Goal: Book appointment/travel/reservation

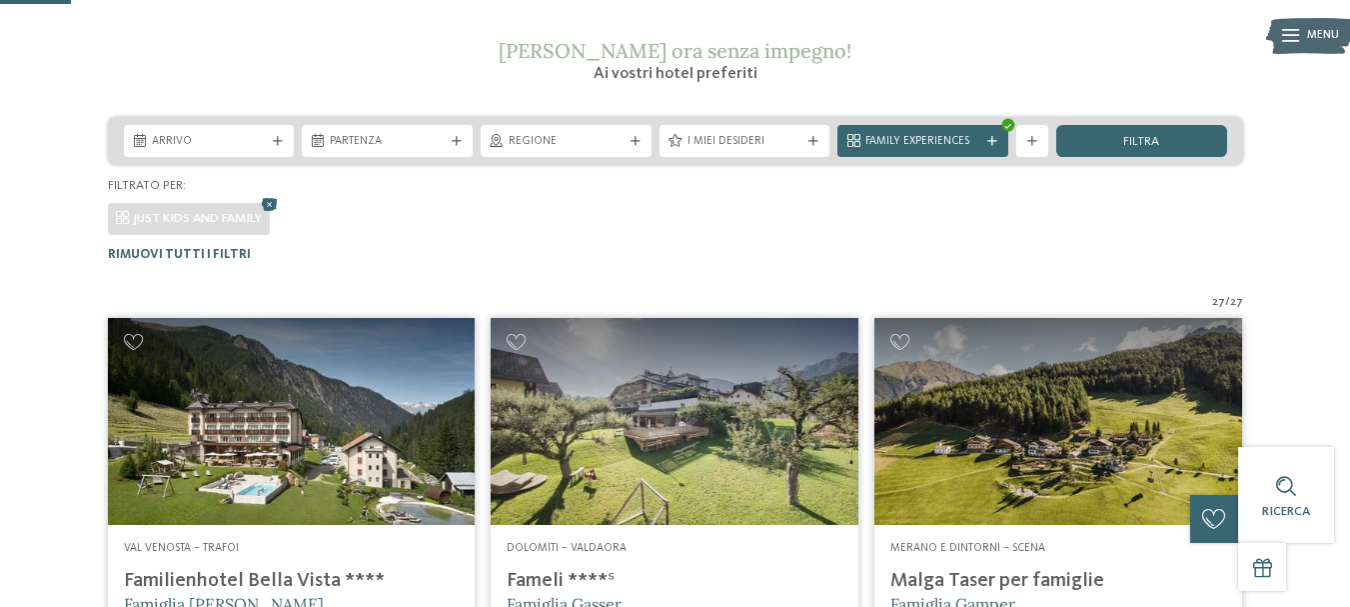
scroll to position [194, 0]
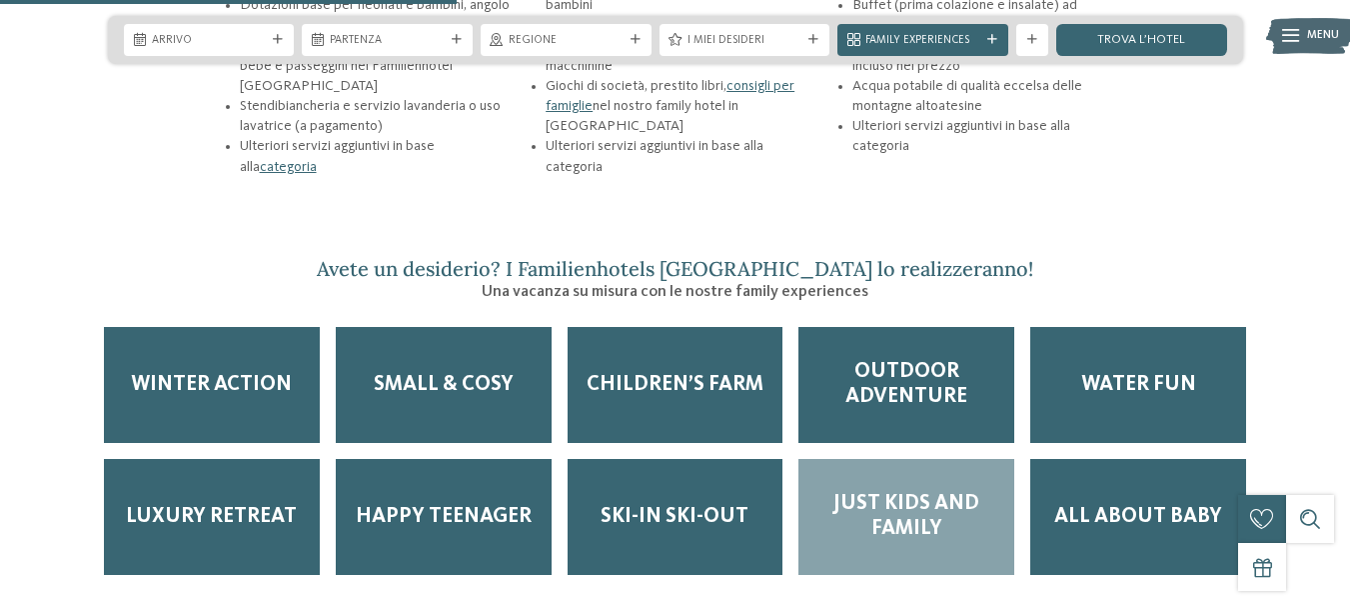
click at [896, 492] on span "Just kids and family" at bounding box center [906, 517] width 184 height 50
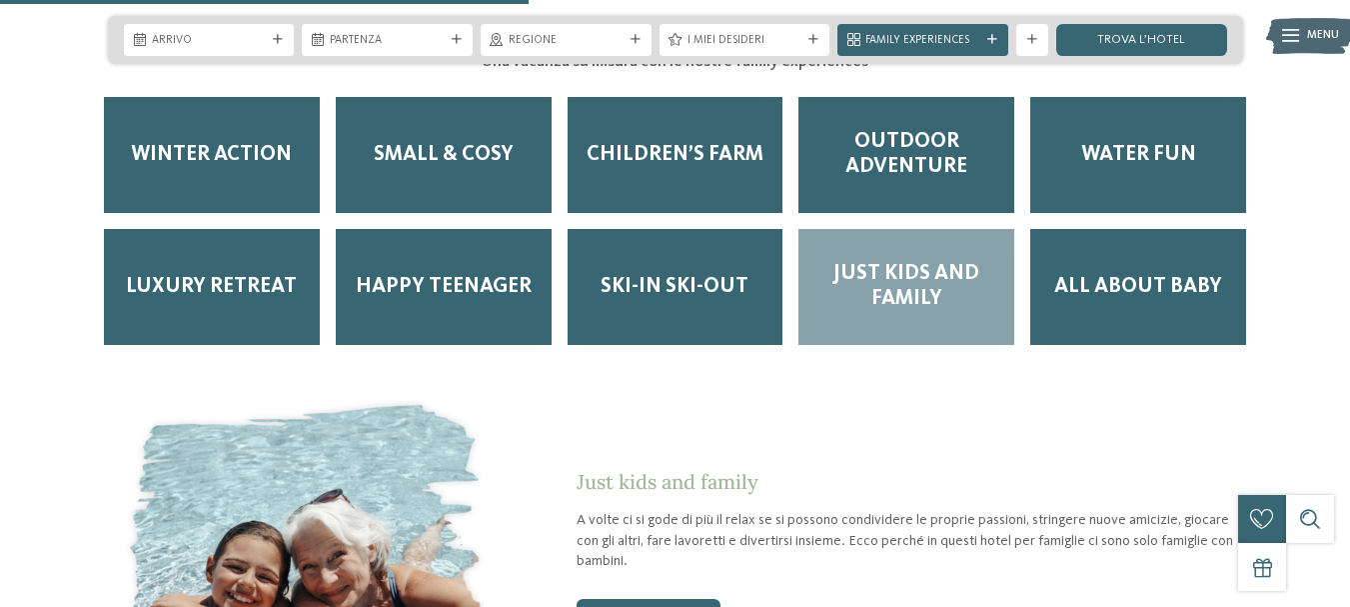
scroll to position [2862, 0]
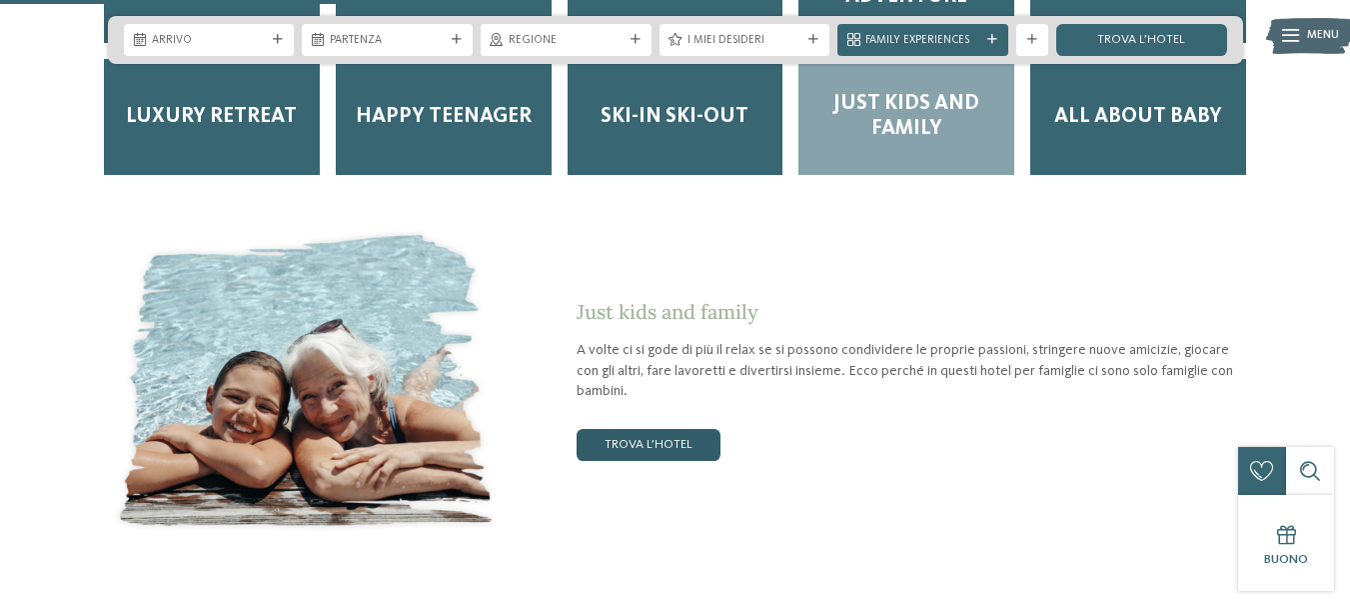
click at [633, 429] on link "trova l’hotel" at bounding box center [649, 445] width 144 height 32
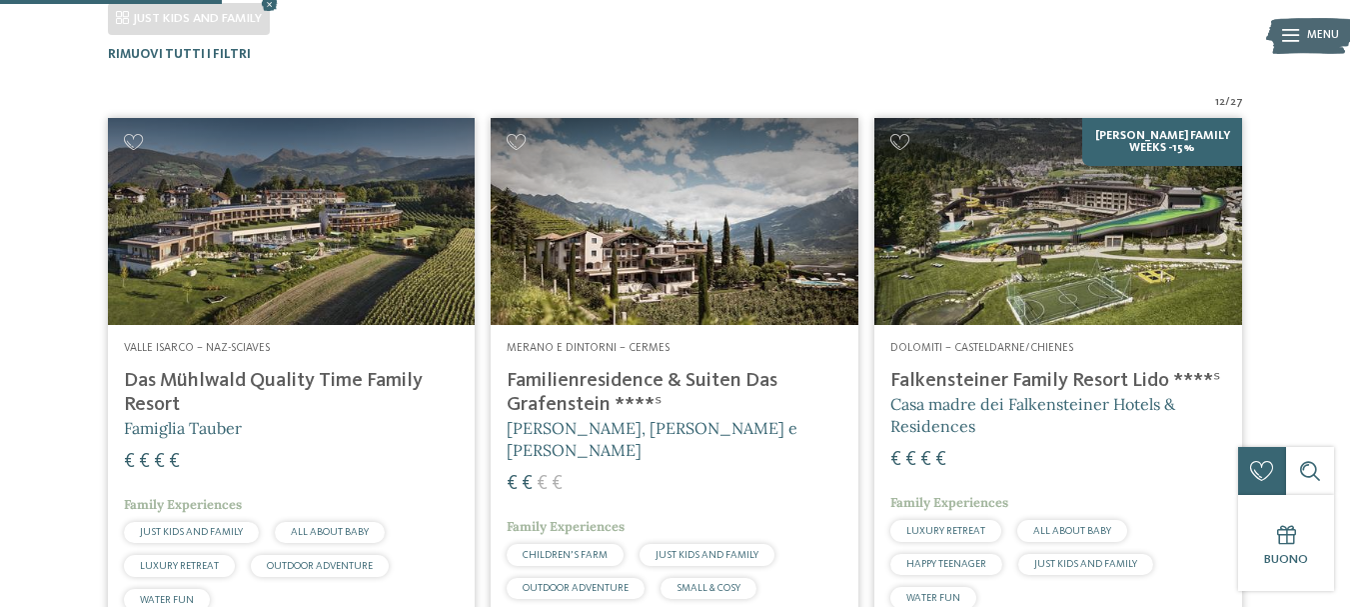
click at [176, 369] on h4 "Das Mühlwald Quality Time Family Resort" at bounding box center [292, 393] width 336 height 48
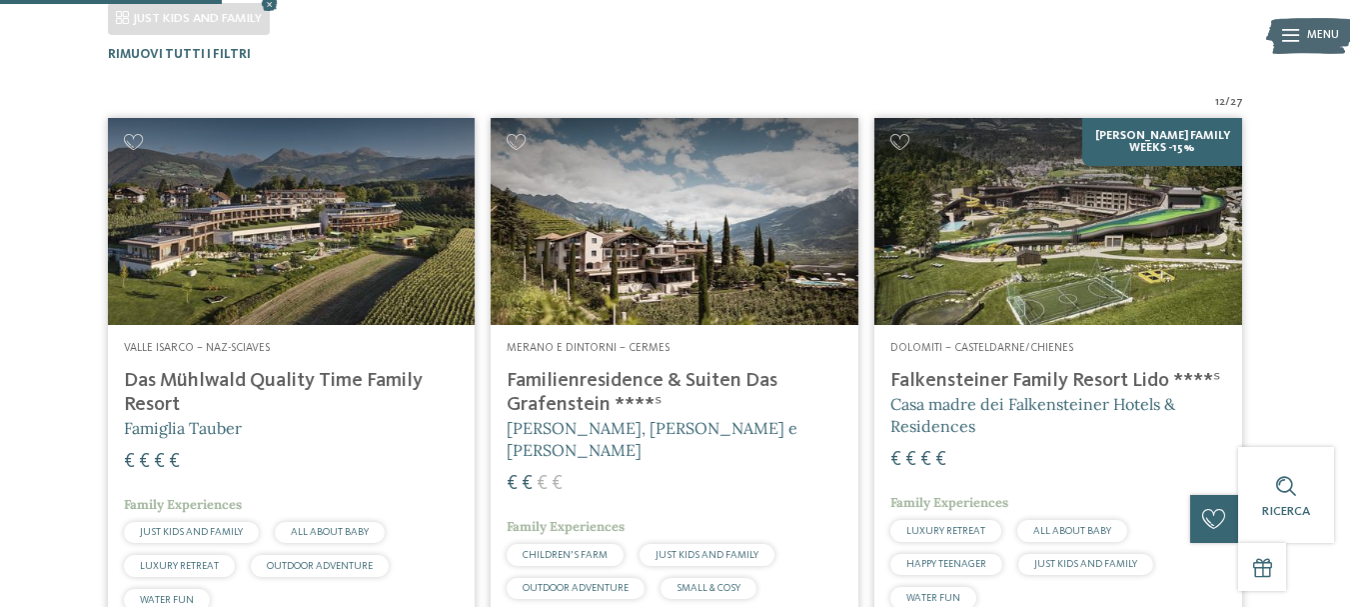
click at [561, 380] on h4 "Familienresidence & Suiten Das Grafenstein ****ˢ" at bounding box center [675, 393] width 336 height 48
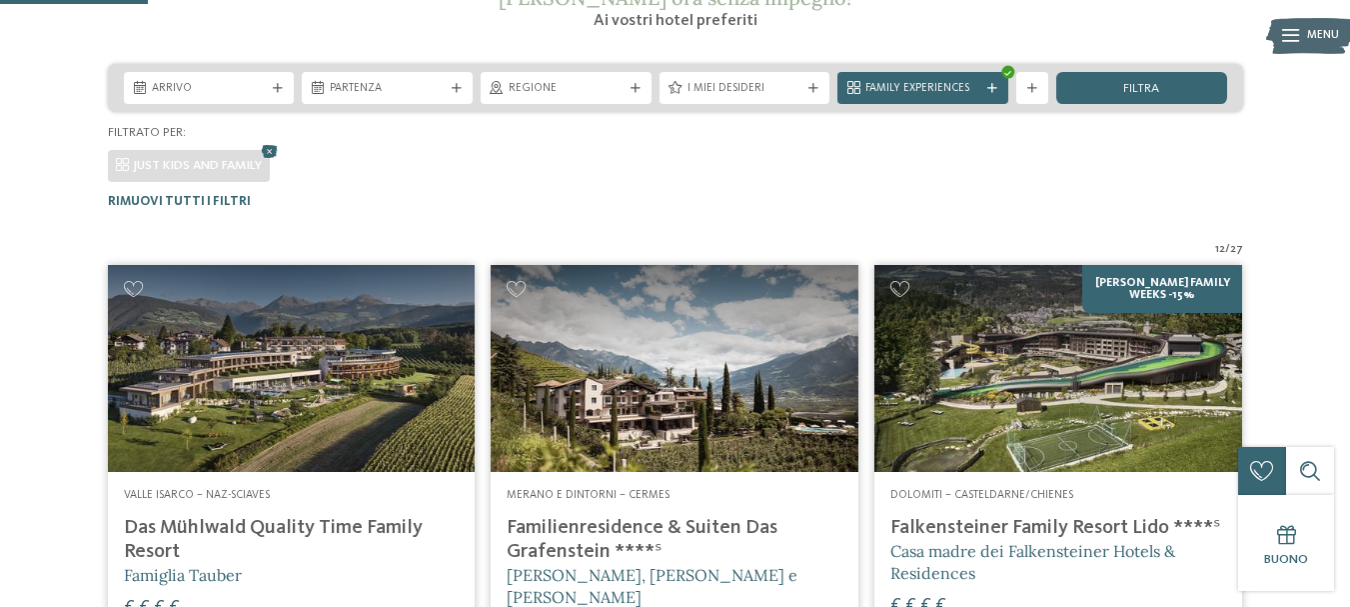
scroll to position [331, 0]
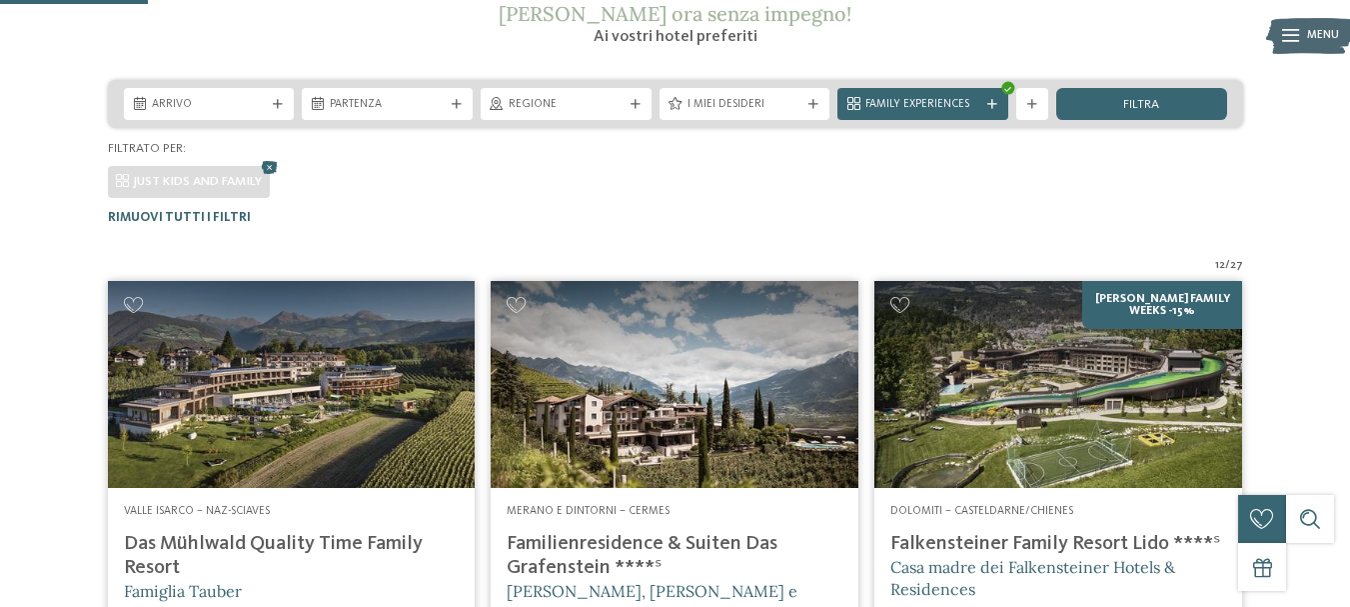
click at [1231, 268] on span "27" at bounding box center [1236, 266] width 13 height 16
click at [1231, 264] on span "27" at bounding box center [1236, 266] width 13 height 16
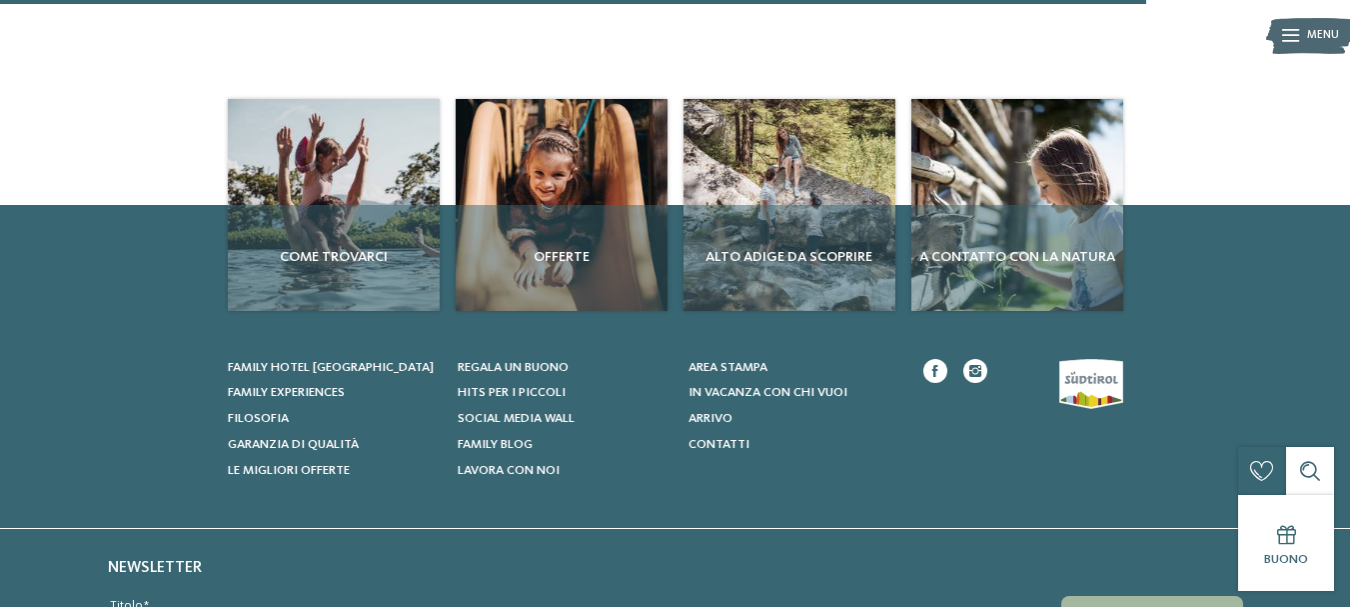
scroll to position [3029, 0]
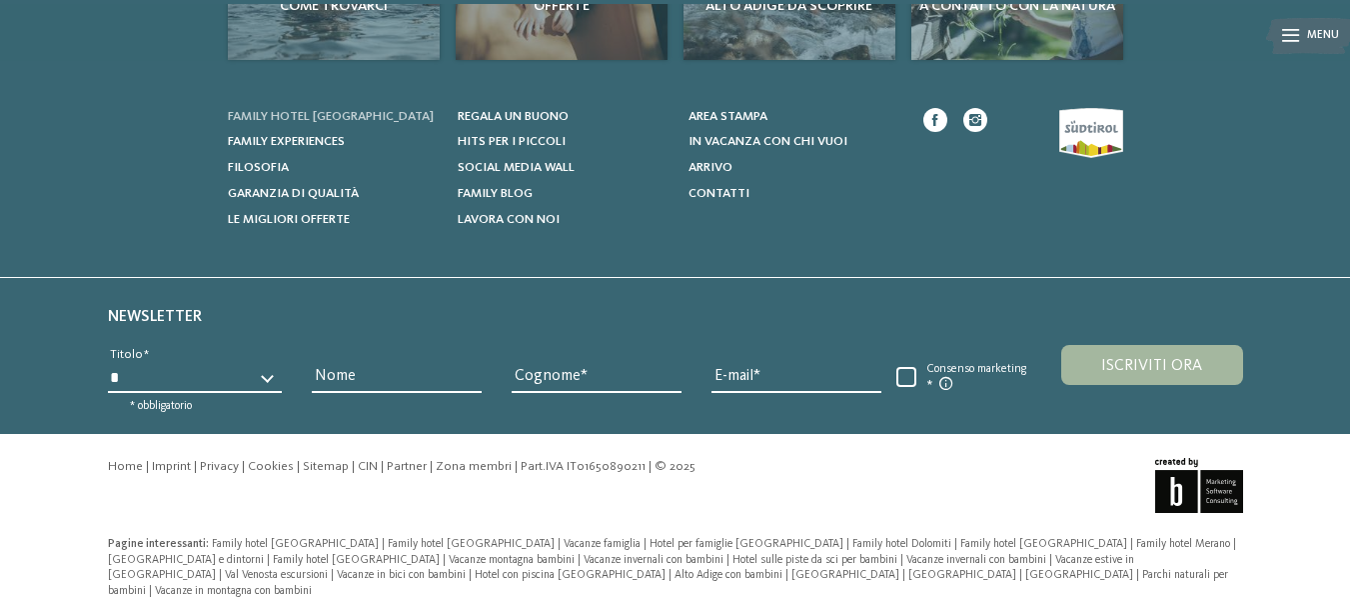
click at [296, 110] on span "Family hotel [GEOGRAPHIC_DATA]" at bounding box center [331, 116] width 206 height 13
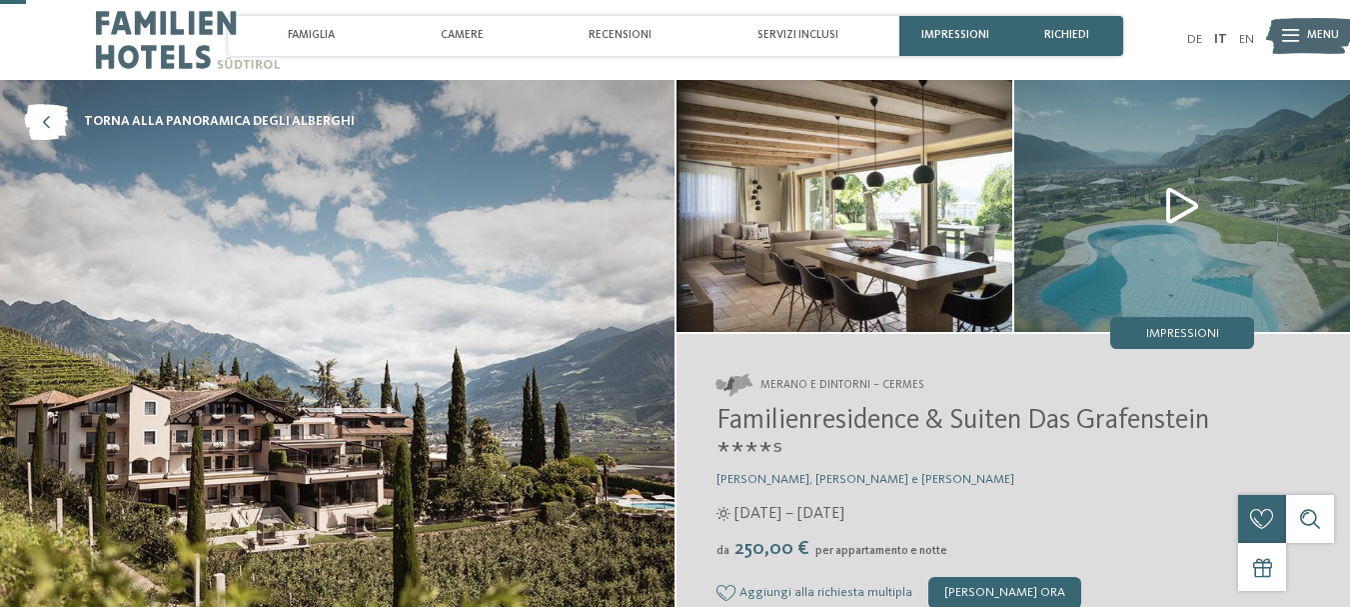
scroll to position [100, 0]
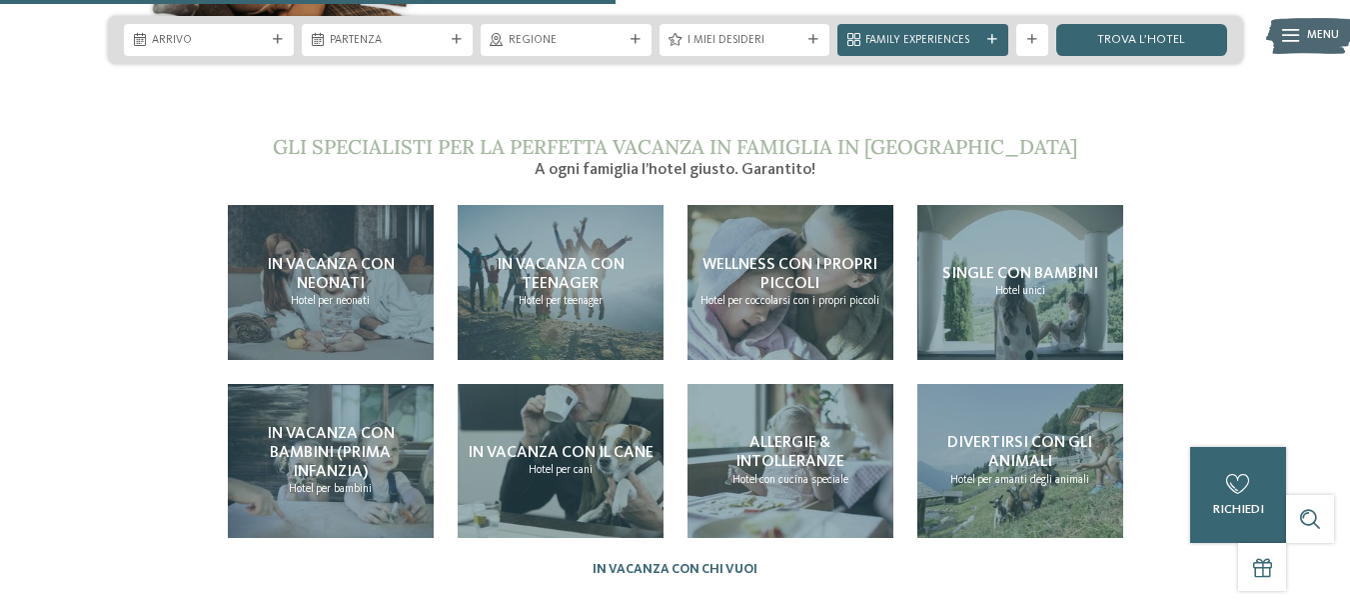
scroll to position [3260, 0]
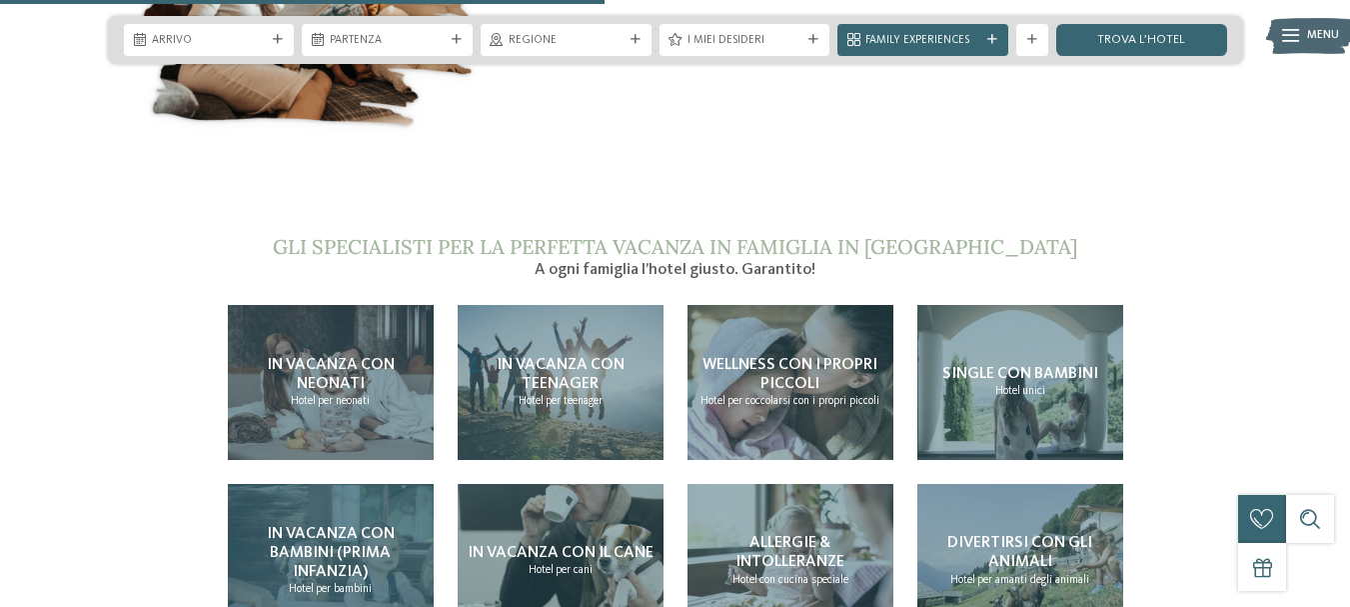
click at [389, 526] on span "In vacanza con bambini (prima infanzia)" at bounding box center [331, 553] width 128 height 54
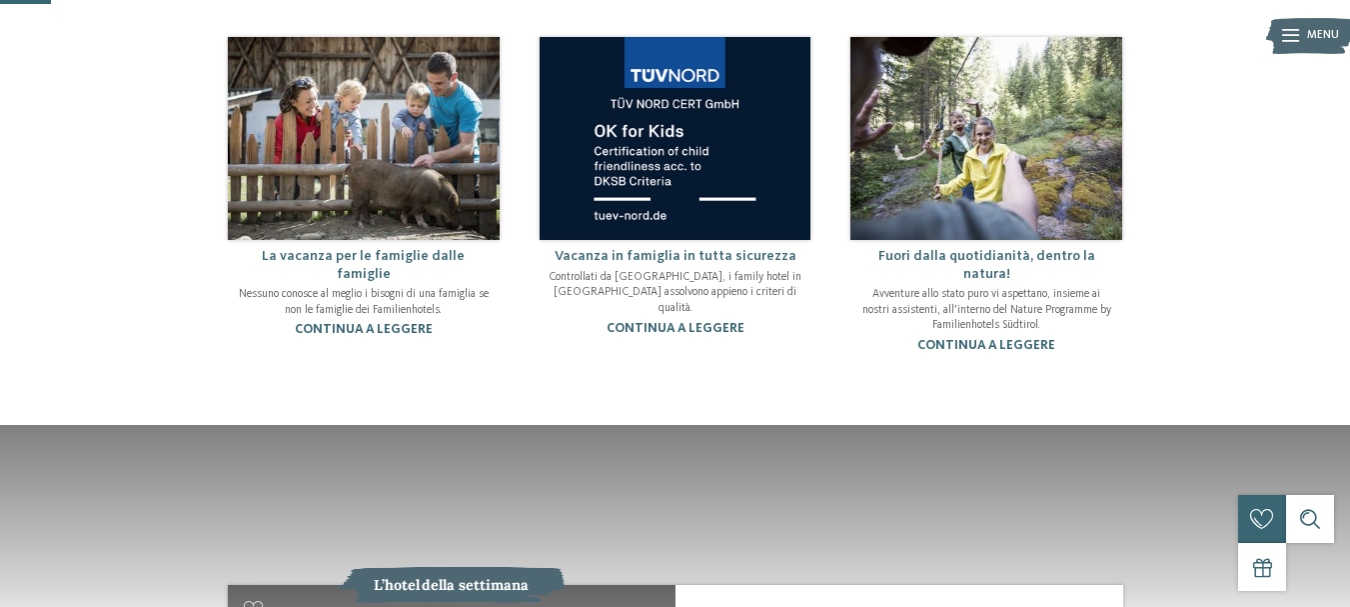
scroll to position [0, 0]
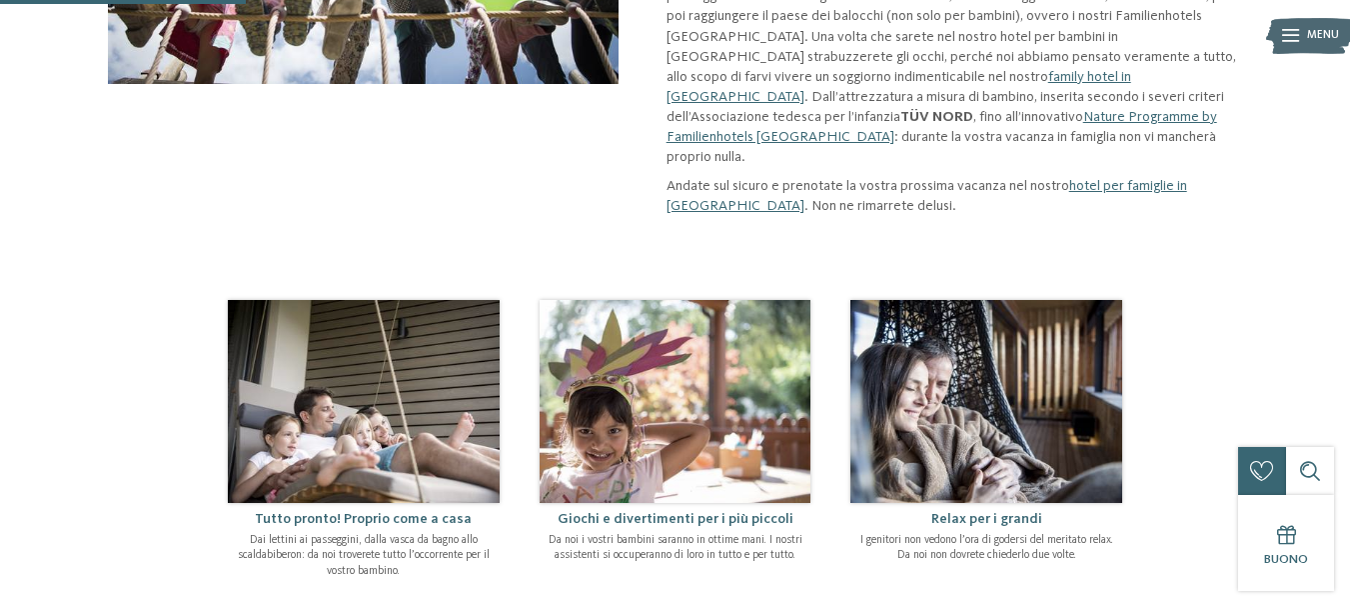
scroll to position [300, 0]
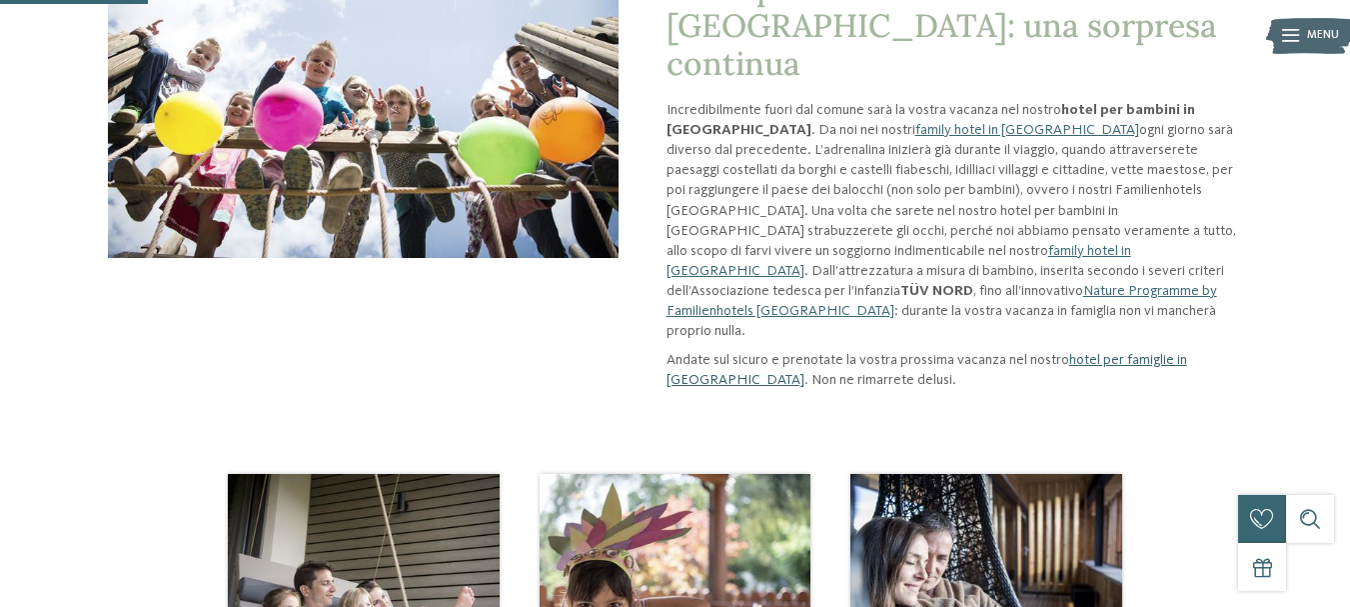
click at [1156, 353] on link "hotel per famiglie in Alto Adige" at bounding box center [926, 370] width 521 height 34
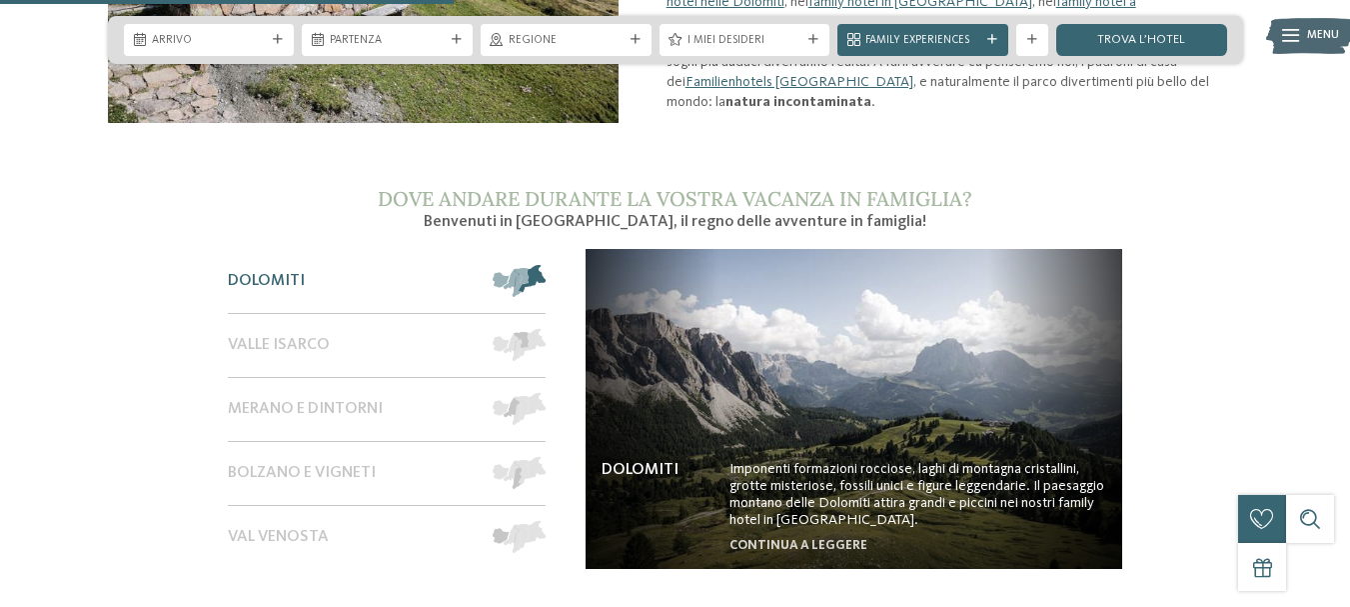
scroll to position [1299, 0]
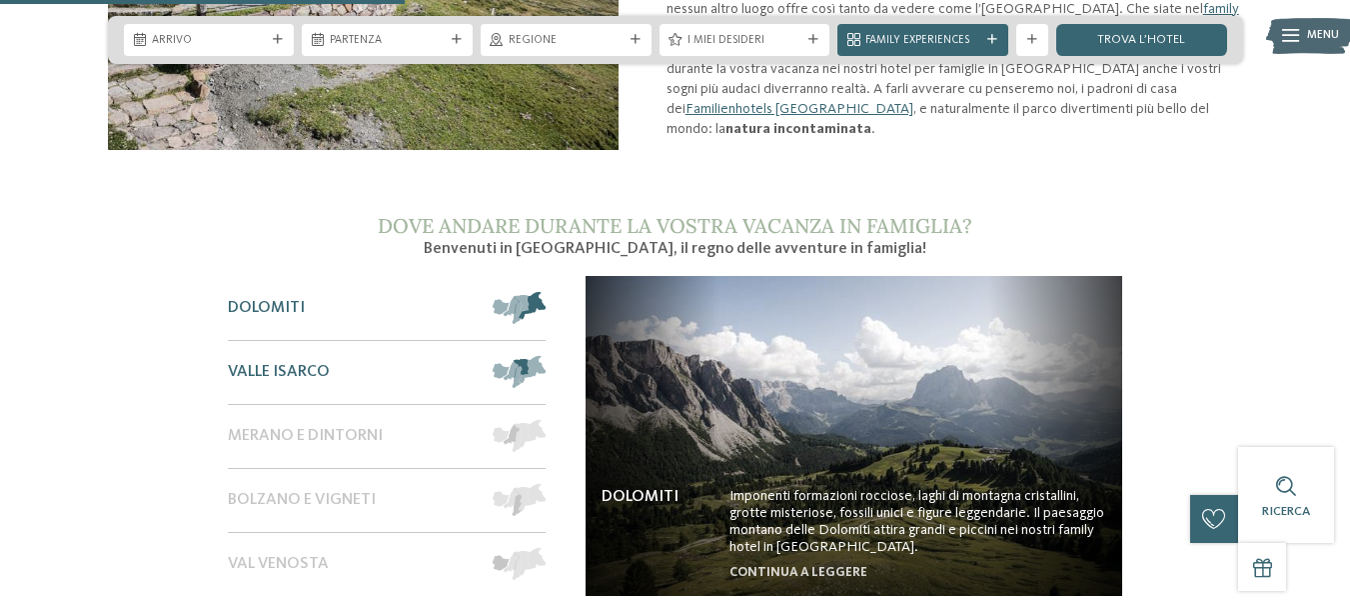
click at [546, 359] on span at bounding box center [546, 372] width 0 height 32
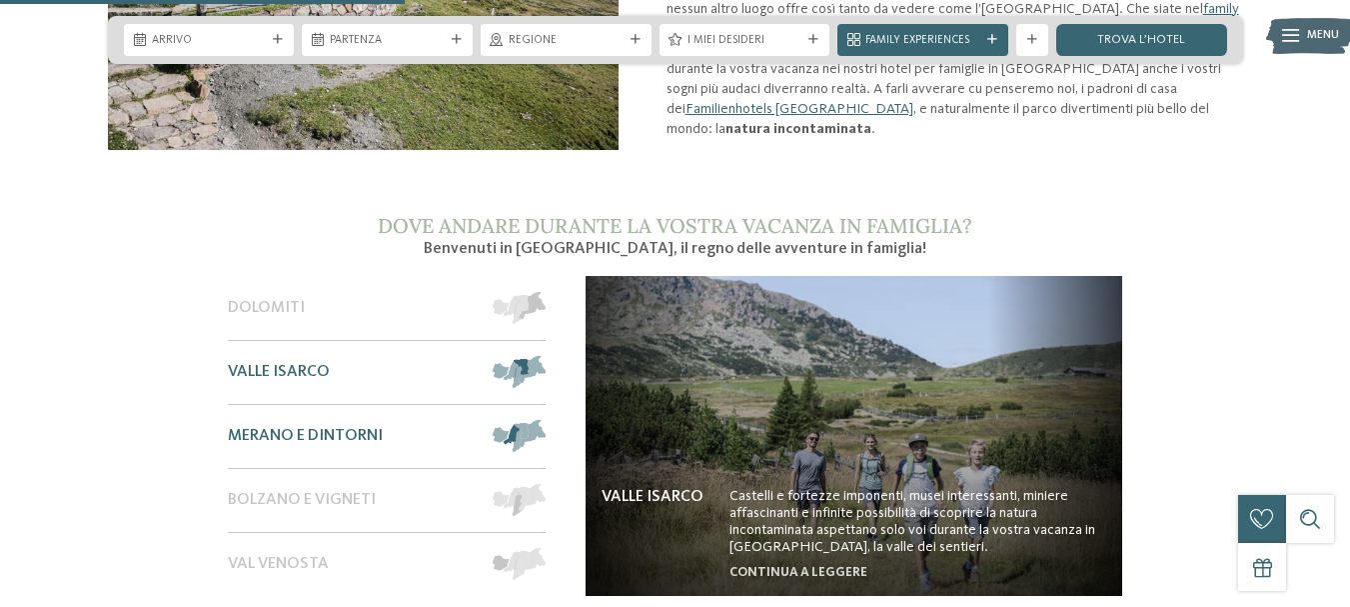
click at [546, 420] on span at bounding box center [546, 436] width 0 height 32
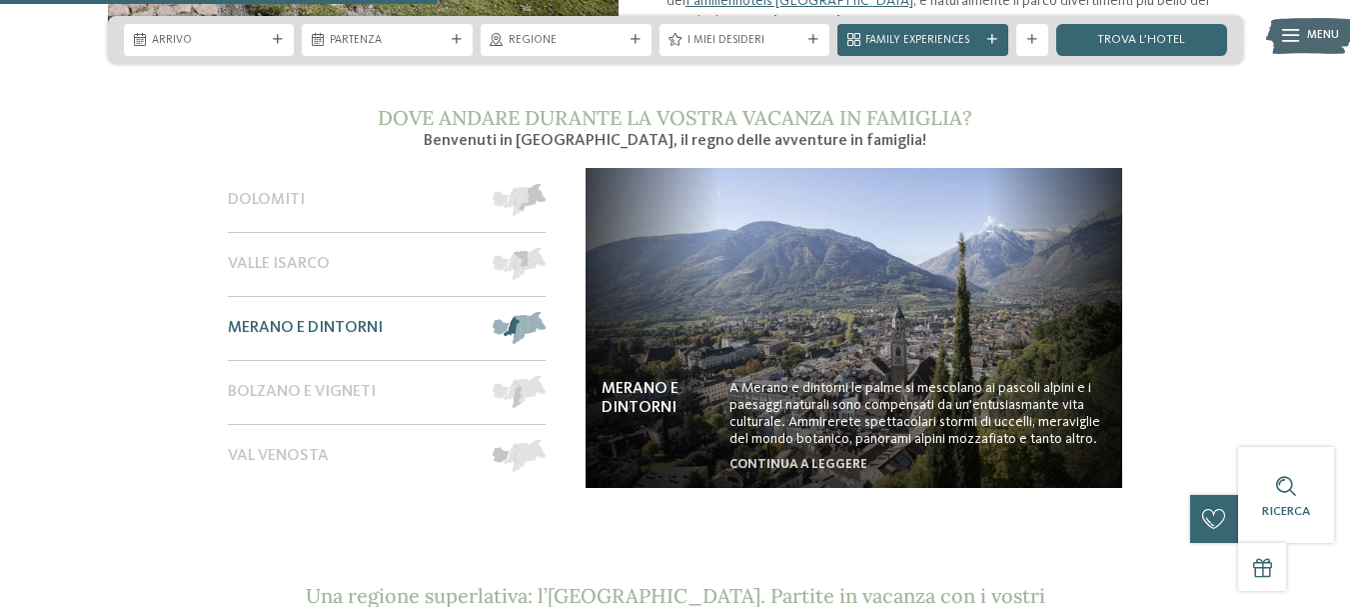
scroll to position [1399, 0]
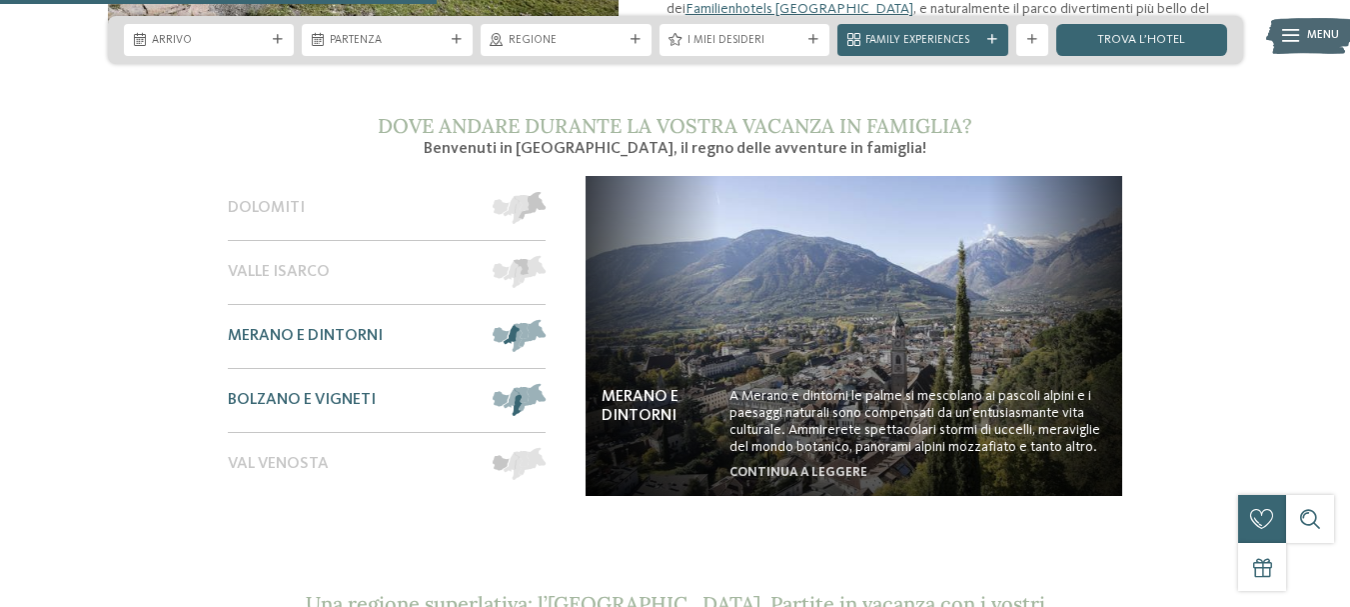
click at [546, 384] on span at bounding box center [546, 400] width 0 height 32
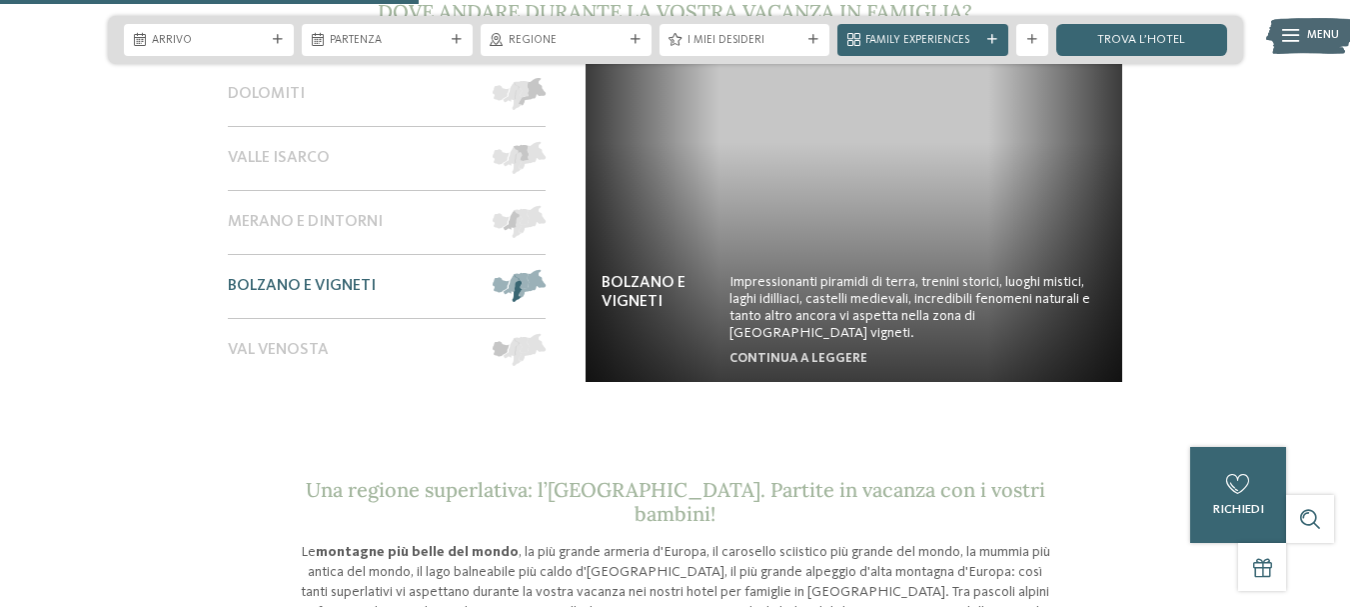
scroll to position [1299, 0]
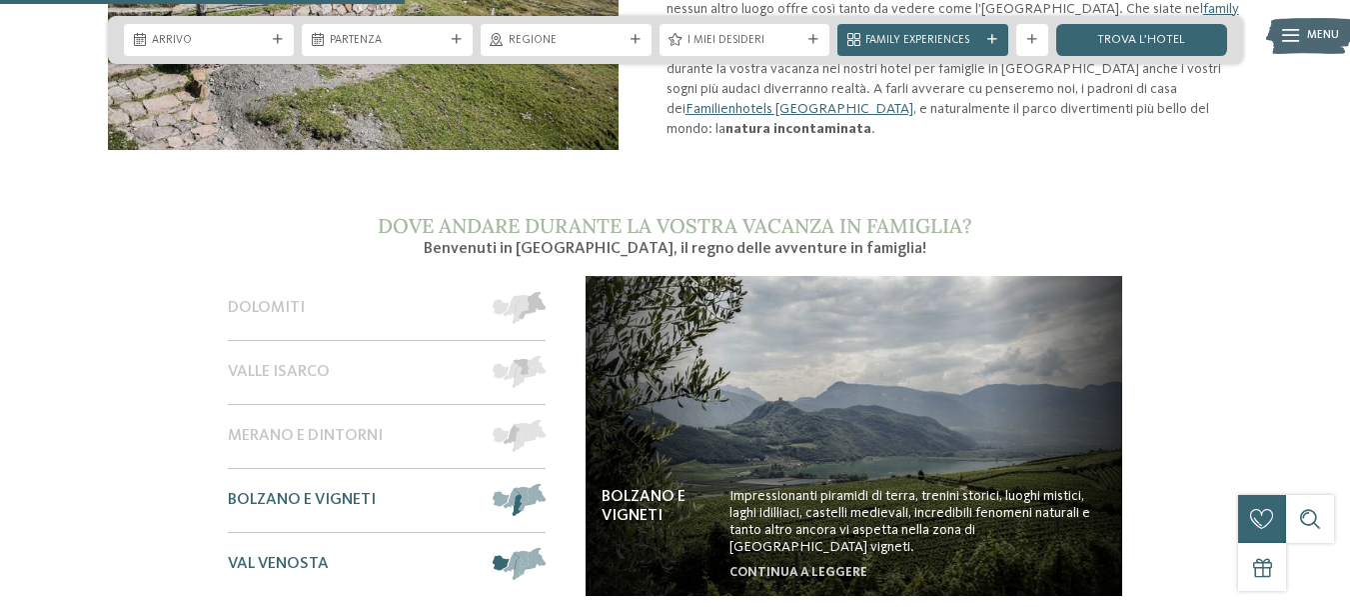
click at [546, 548] on span at bounding box center [546, 564] width 0 height 32
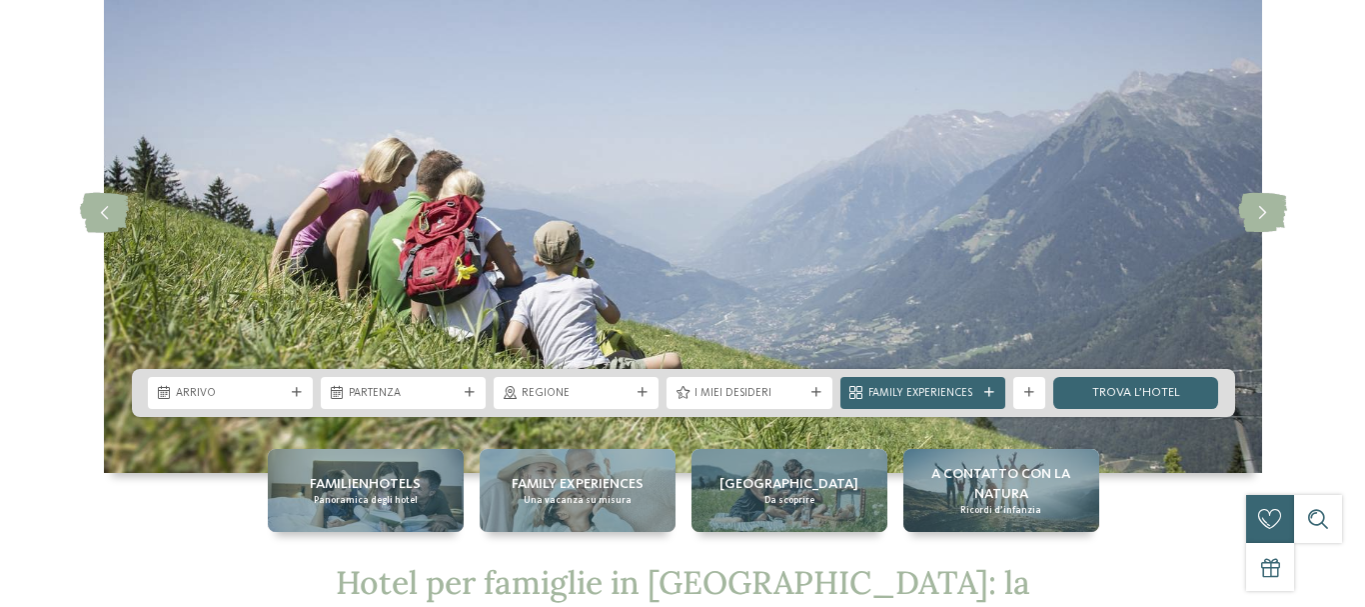
scroll to position [0, 0]
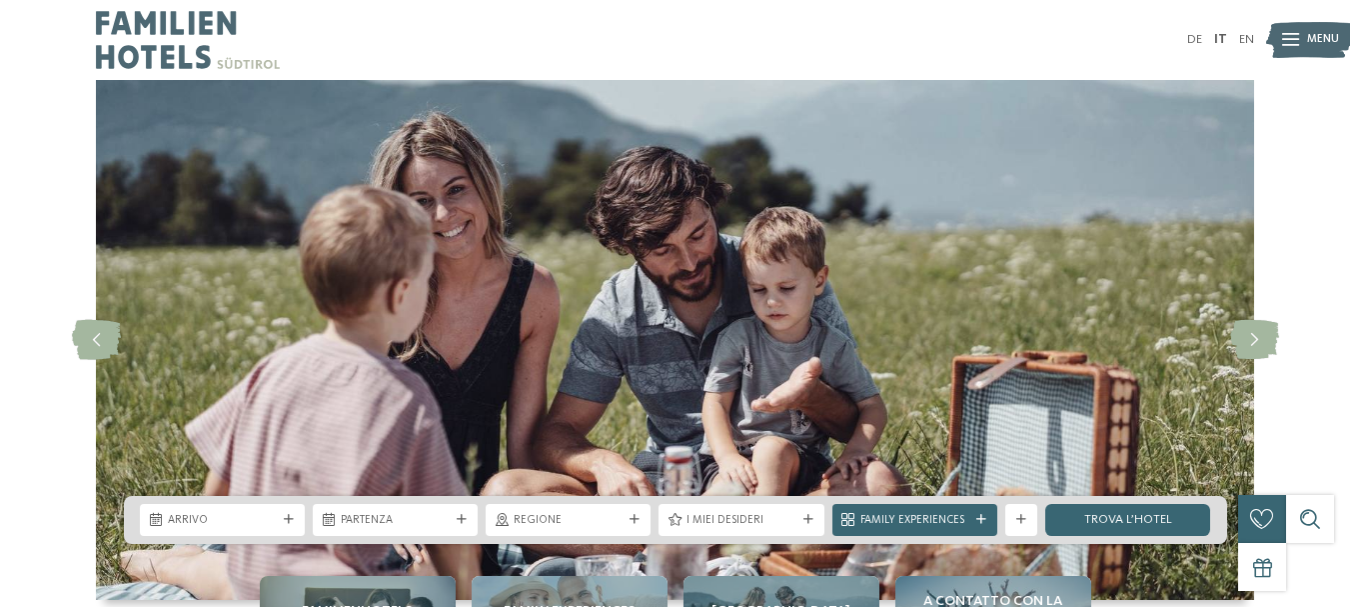
click at [1307, 35] on span "Menu" at bounding box center [1323, 40] width 32 height 16
